Goal: Task Accomplishment & Management: Manage account settings

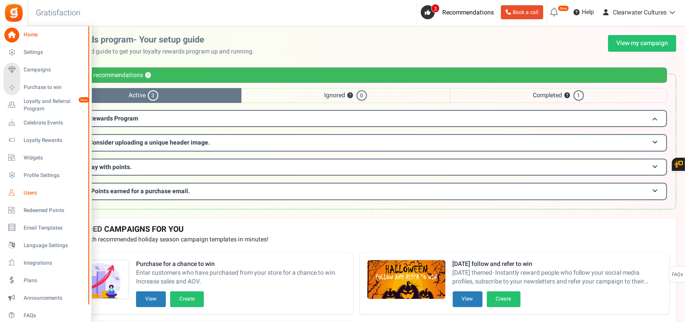
click at [25, 195] on span "Users" at bounding box center [54, 192] width 61 height 7
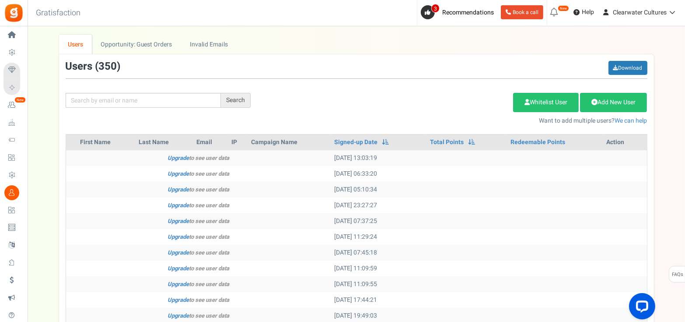
scroll to position [109, 0]
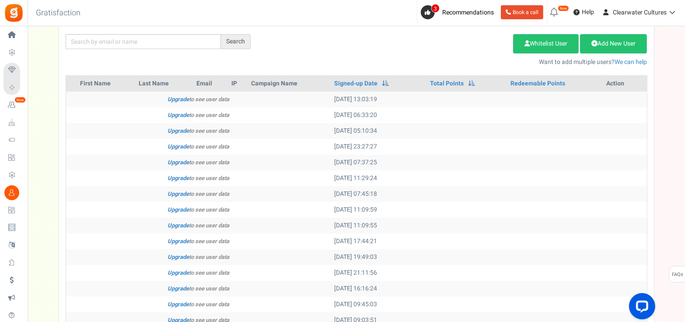
click at [0, 0] on span "Plans" at bounding box center [0, 0] width 0 height 0
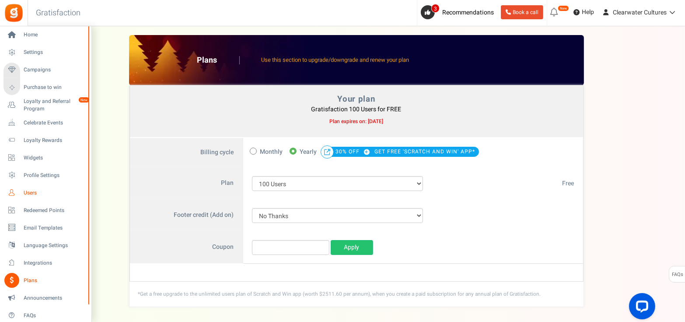
click at [35, 193] on span "Users" at bounding box center [54, 192] width 61 height 7
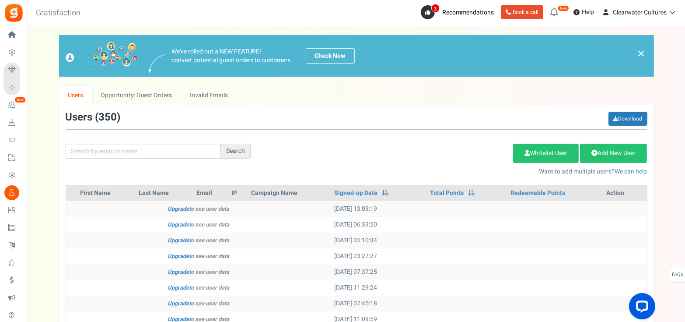
click at [0, 0] on span "Plans" at bounding box center [0, 0] width 0 height 0
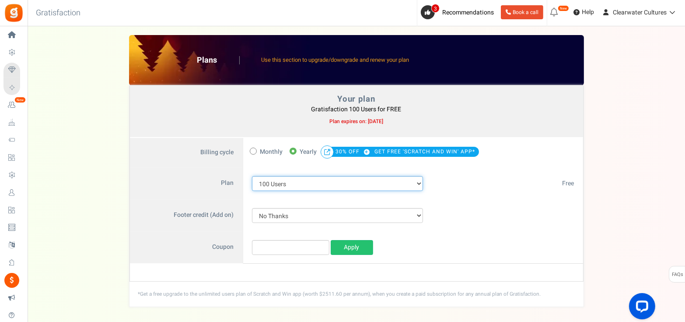
click at [284, 186] on select "100 Users 200 Users 500 Users 1000 Users 2000 Users 3000 Users 4000 Users 5000 …" at bounding box center [338, 183] width 172 height 15
select select "711"
click at [252, 176] on select "100 Users 200 Users 500 Users 1000 Users 2000 Users 3000 Users 4000 Users 5000 …" at bounding box center [338, 183] width 172 height 15
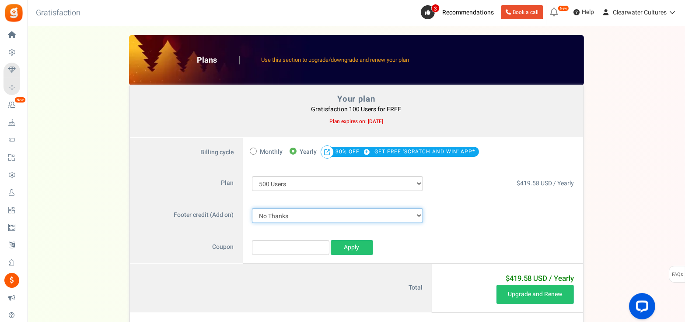
click at [281, 214] on select "No Thanks Yes" at bounding box center [338, 215] width 172 height 15
select select "1"
click at [252, 208] on select "No Thanks Yes" at bounding box center [338, 215] width 172 height 15
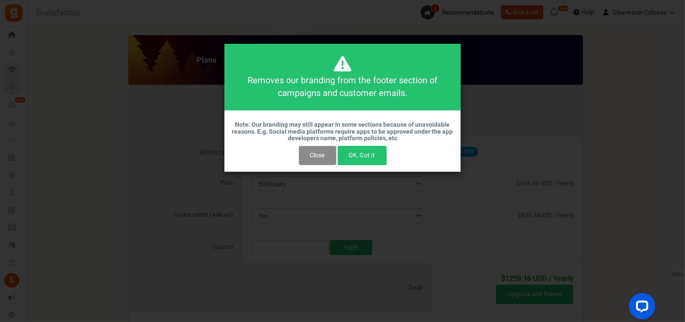
click at [330, 157] on button "Close" at bounding box center [318, 155] width 38 height 19
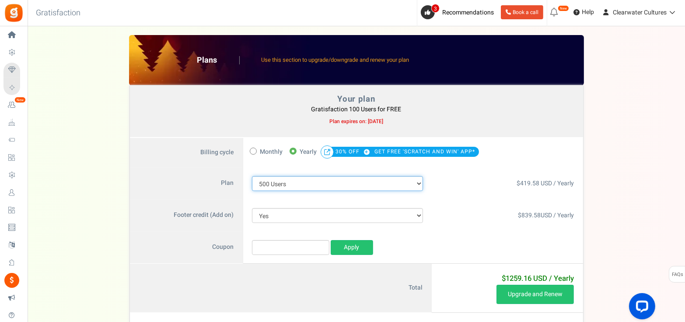
click at [290, 184] on select "100 Users 200 Users 500 Users 1000 Users 2000 Users 3000 Users 4000 Users 5000 …" at bounding box center [338, 183] width 172 height 15
select select "883"
click at [252, 176] on select "100 Users 200 Users 500 Users 1000 Users 2000 Users 3000 Users 4000 Users 5000 …" at bounding box center [338, 183] width 172 height 15
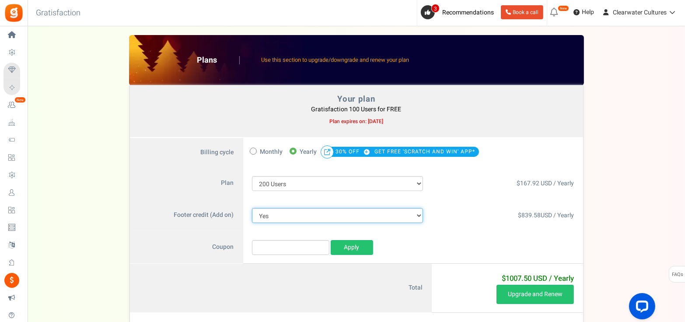
click at [310, 214] on select "No Thanks Yes" at bounding box center [338, 215] width 172 height 15
select select "0"
click at [252, 208] on select "No Thanks Yes" at bounding box center [338, 215] width 172 height 15
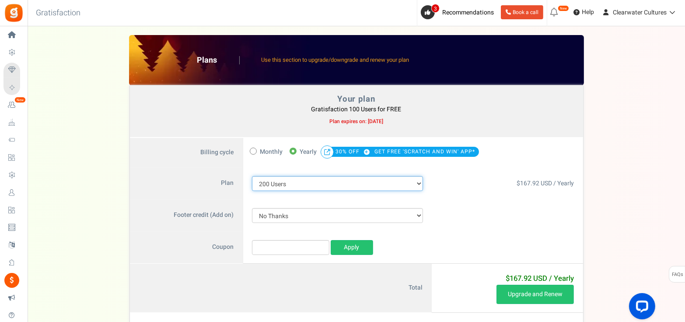
click at [285, 184] on select "100 Users 200 Users 500 Users 1000 Users 2000 Users 3000 Users 4000 Users 5000 …" at bounding box center [338, 183] width 172 height 15
click at [139, 179] on label "Plan" at bounding box center [186, 183] width 113 height 32
click at [279, 184] on select "100 Users 200 Users 500 Users 1000 Users 2000 Users 3000 Users 4000 Users 5000 …" at bounding box center [338, 183] width 172 height 15
click at [154, 171] on label "Plan" at bounding box center [186, 183] width 113 height 32
click at [293, 186] on select "100 Users 200 Users 500 Users 1000 Users 2000 Users 3000 Users 4000 Users 5000 …" at bounding box center [338, 183] width 172 height 15
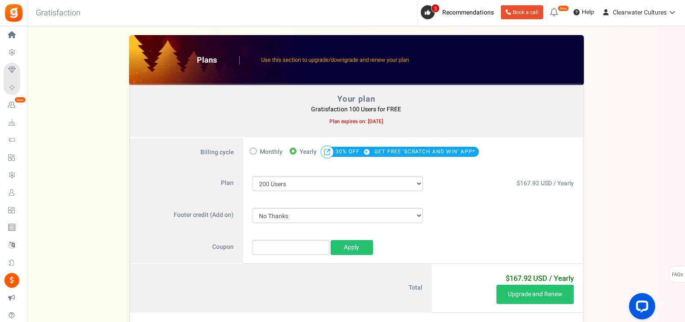
click at [115, 186] on div "Your plan - Gratisfaction 100 Users : FREE Coupon [[]] Plans Use this section t…" at bounding box center [356, 195] width 640 height 321
click at [276, 179] on select "100 Users 200 Users 500 Users 1000 Users 2000 Users 3000 Users 4000 Users 5000 …" at bounding box center [338, 183] width 172 height 15
click at [252, 176] on select "100 Users 200 Users 500 Users 1000 Users 2000 Users 3000 Users 4000 Users 5000 …" at bounding box center [338, 183] width 172 height 15
click at [316, 179] on select "100 Users 200 Users 500 Users 1000 Users 2000 Users 3000 Users 4000 Users 5000 …" at bounding box center [338, 183] width 172 height 15
select select "883"
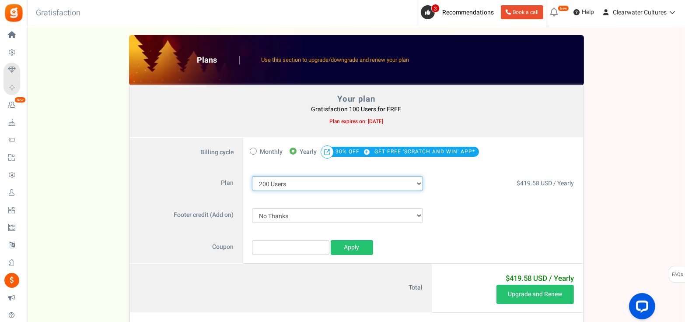
click at [252, 176] on select "100 Users 200 Users 500 Users 1000 Users 2000 Users 3000 Users 4000 Users 5000 …" at bounding box center [338, 183] width 172 height 15
click at [108, 157] on div "Your plan - Gratisfaction 100 Users : FREE Coupon [[]] Plans Use this section t…" at bounding box center [356, 195] width 640 height 321
